Goal: Task Accomplishment & Management: Manage account settings

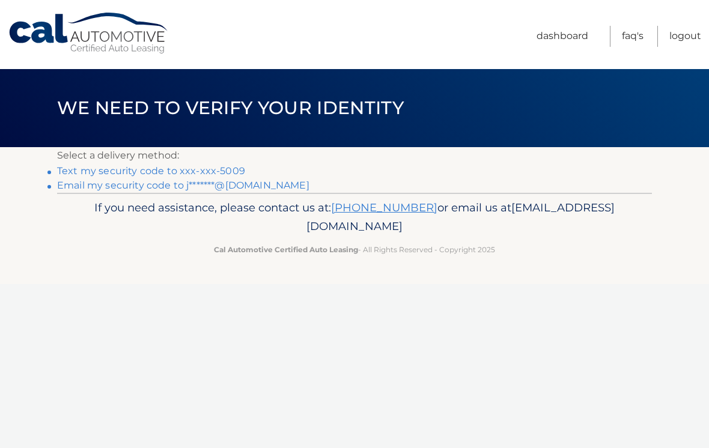
click at [78, 171] on link "Text my security code to xxx-xxx-5009" at bounding box center [151, 170] width 188 height 11
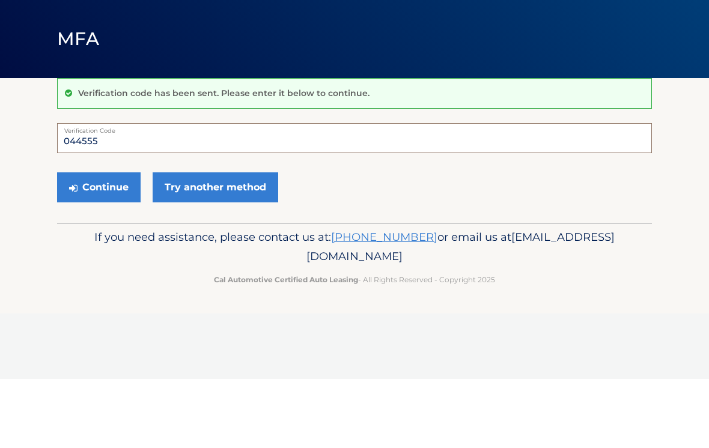
type input "044555"
click at [102, 242] on button "Continue" at bounding box center [99, 257] width 84 height 30
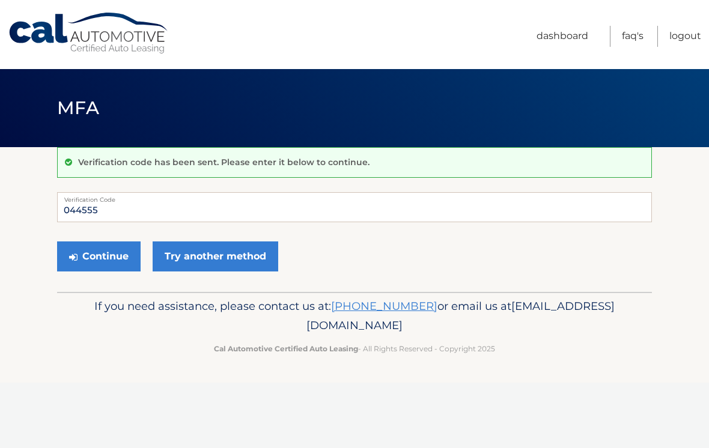
click at [108, 266] on button "Continue" at bounding box center [99, 257] width 84 height 30
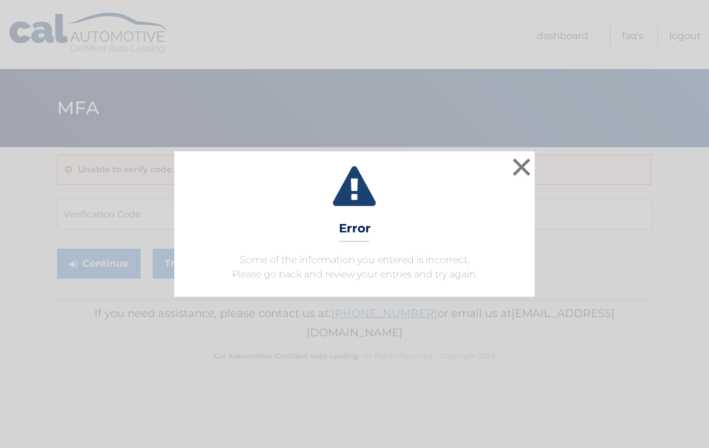
click at [531, 162] on button "×" at bounding box center [522, 167] width 24 height 24
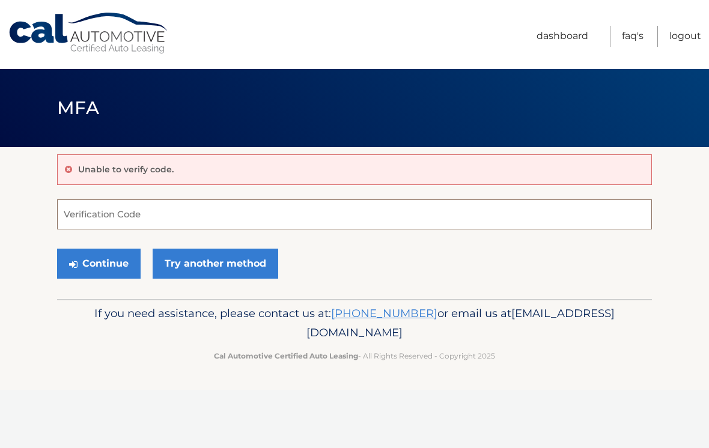
click at [106, 209] on input "Verification Code" at bounding box center [354, 215] width 595 height 30
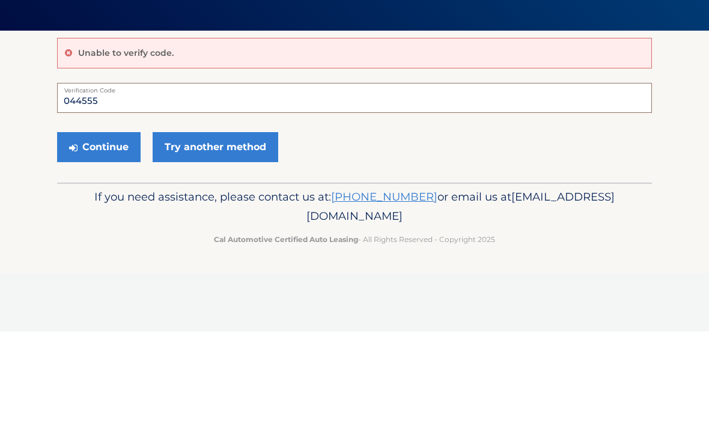
type input "044555"
click at [102, 249] on button "Continue" at bounding box center [99, 264] width 84 height 30
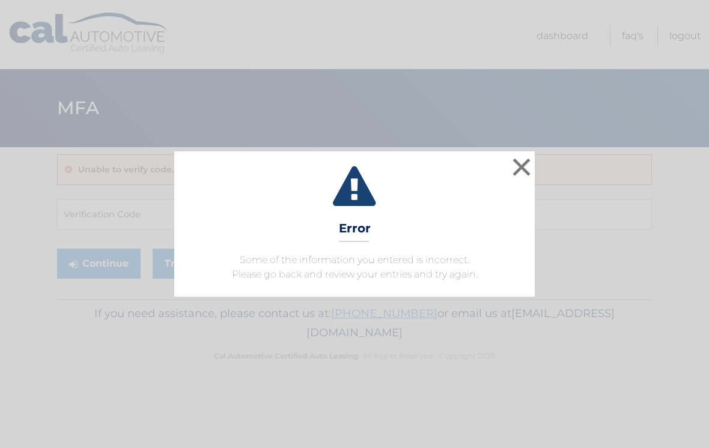
click at [521, 172] on button "×" at bounding box center [522, 167] width 24 height 24
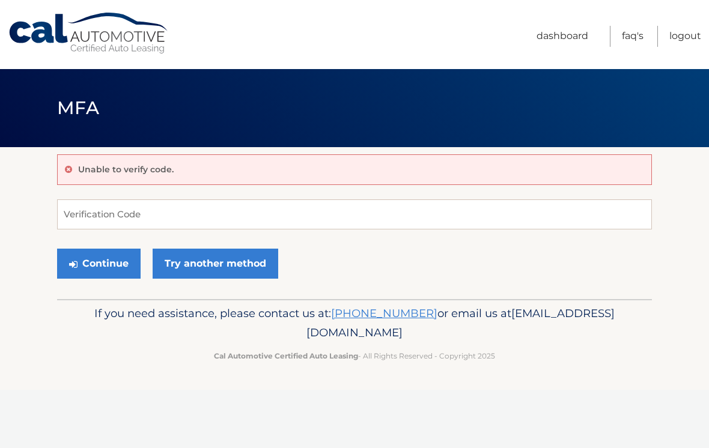
click at [189, 261] on link "Try another method" at bounding box center [216, 264] width 126 height 30
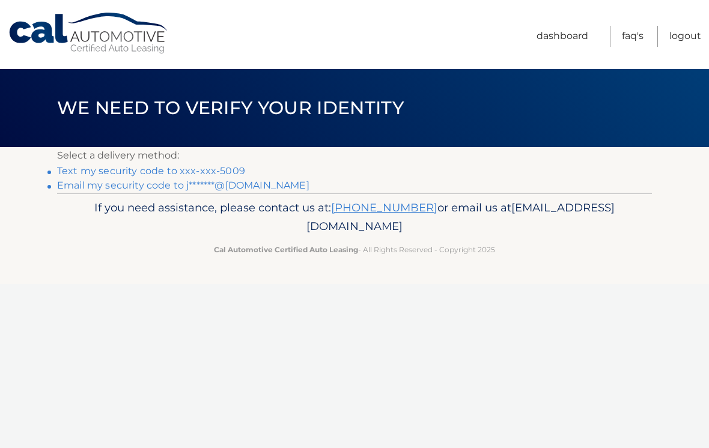
click at [102, 185] on link "Email my security code to j*******@[DOMAIN_NAME]" at bounding box center [183, 185] width 252 height 11
